Goal: Communication & Community: Answer question/provide support

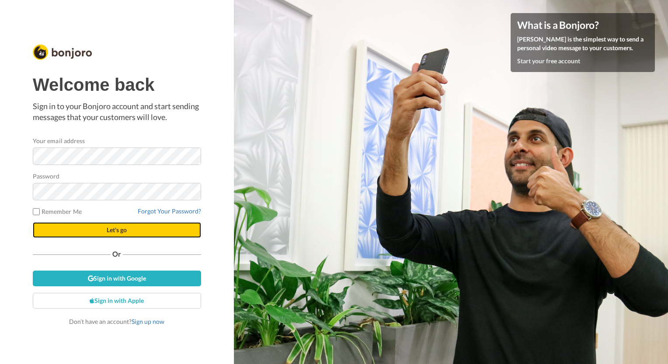
click at [109, 231] on span "Let's go" at bounding box center [117, 229] width 20 height 7
click at [144, 236] on button "Let's go" at bounding box center [117, 230] width 168 height 16
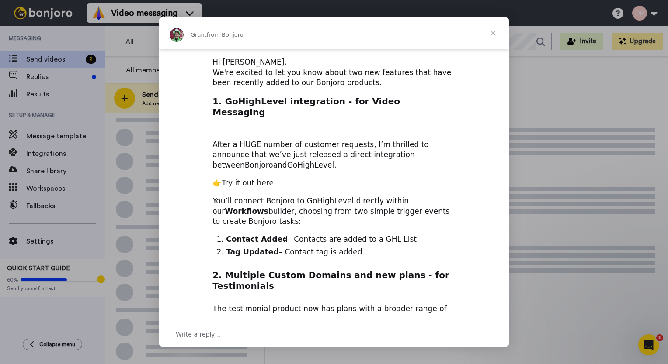
scroll to position [131, 0]
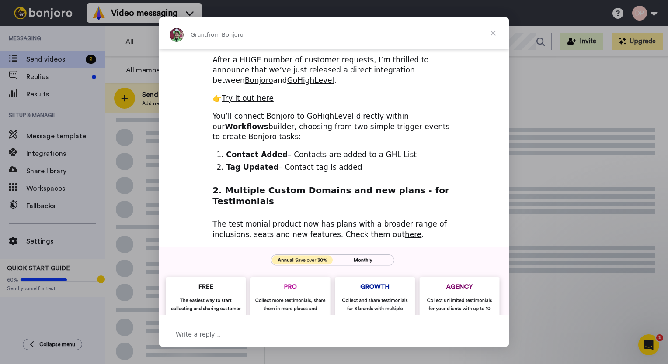
click at [491, 26] on span "Close" at bounding box center [492, 32] width 31 height 31
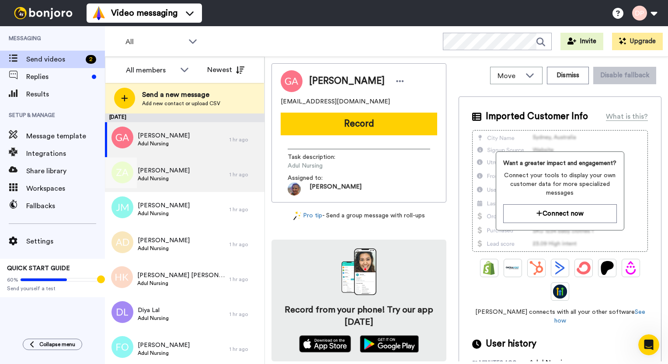
click at [189, 167] on div "Zoe Agbenu Adul Nursing" at bounding box center [167, 174] width 125 height 35
